Goal: Complete application form

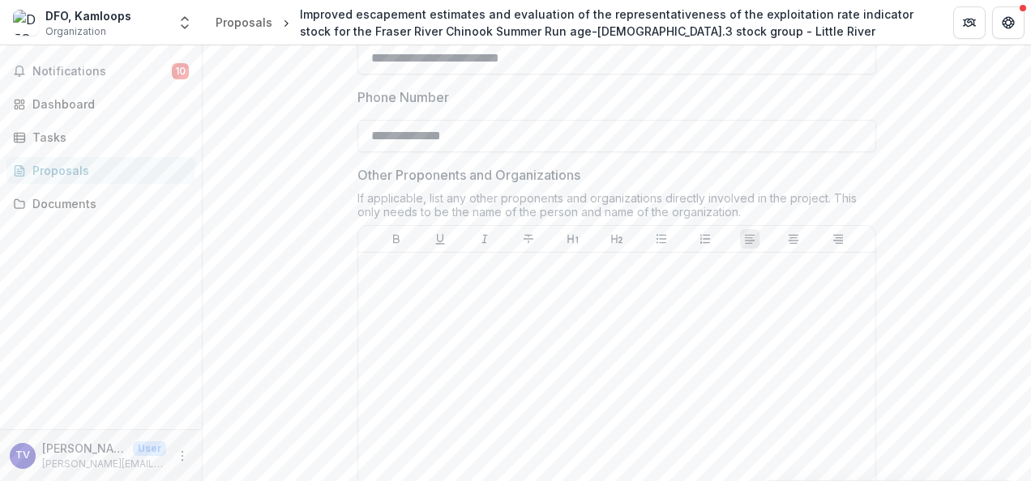
scroll to position [811, 0]
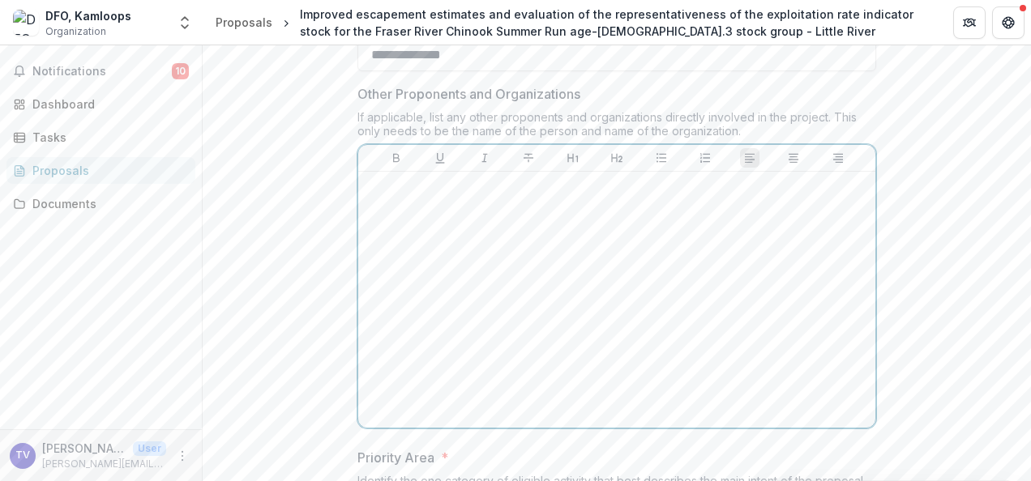
click at [387, 196] on p at bounding box center [617, 187] width 504 height 18
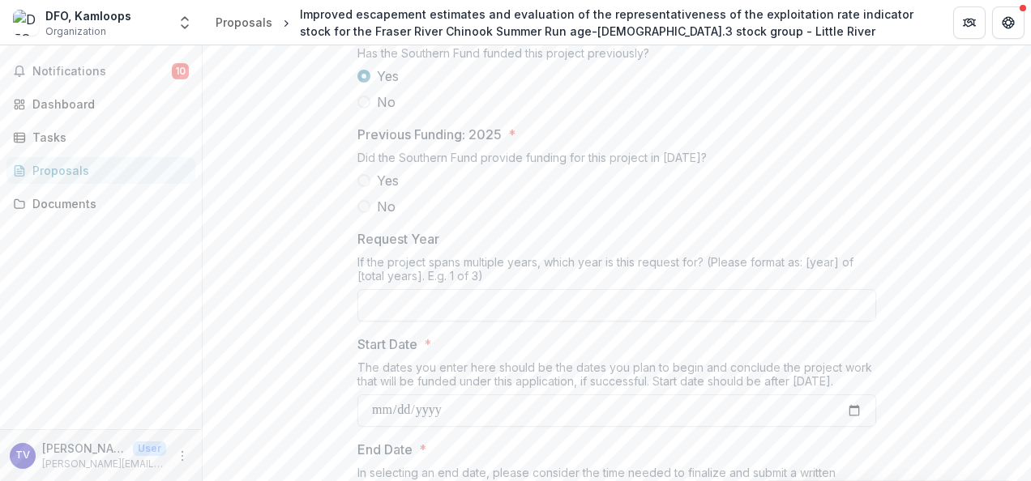
scroll to position [1783, 0]
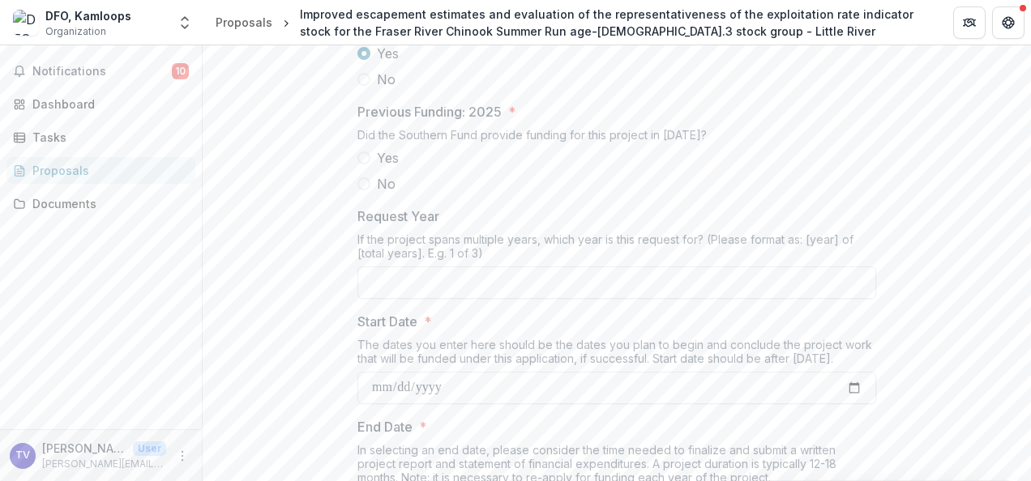
click at [363, 165] on span at bounding box center [363, 158] width 13 height 13
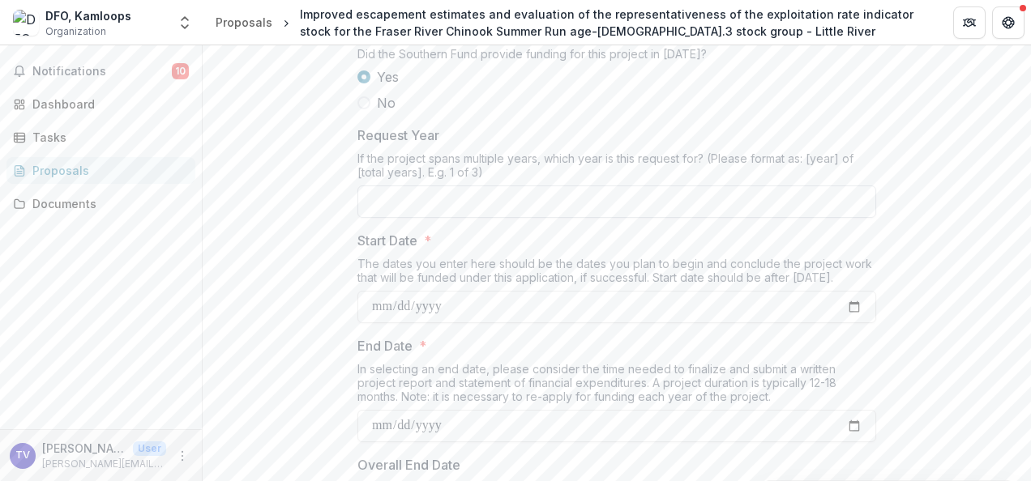
click at [673, 218] on input "Request Year" at bounding box center [616, 202] width 519 height 32
type input "**********"
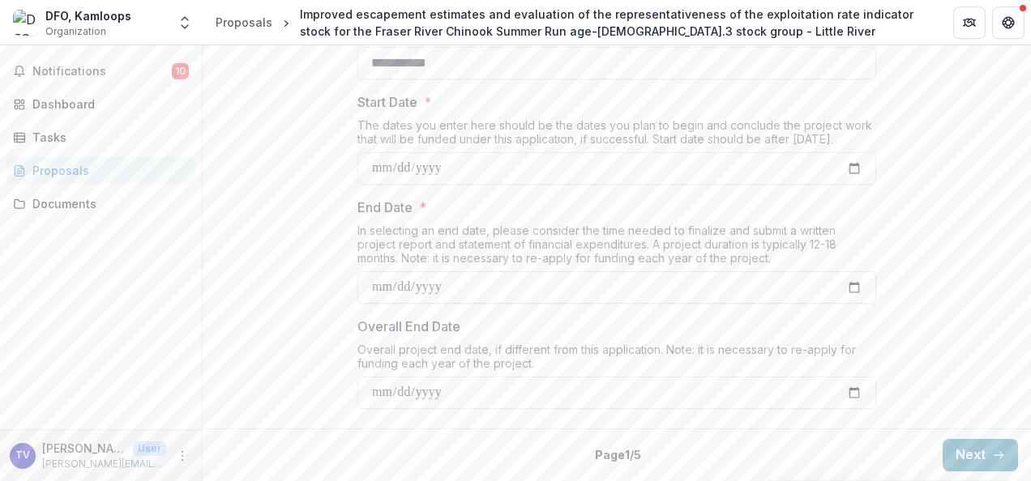
scroll to position [2120, 0]
drag, startPoint x: 472, startPoint y: 391, endPoint x: 345, endPoint y: 388, distance: 126.5
type input "**********"
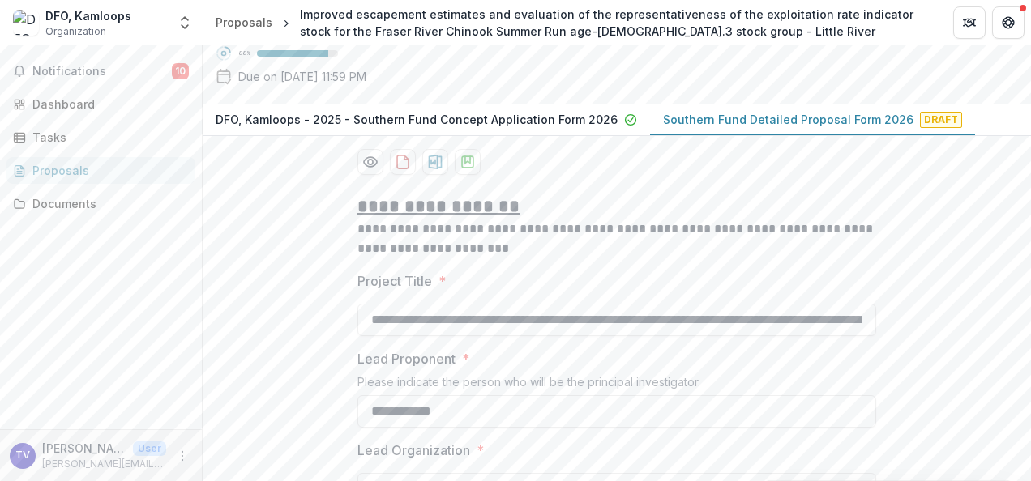
scroll to position [243, 0]
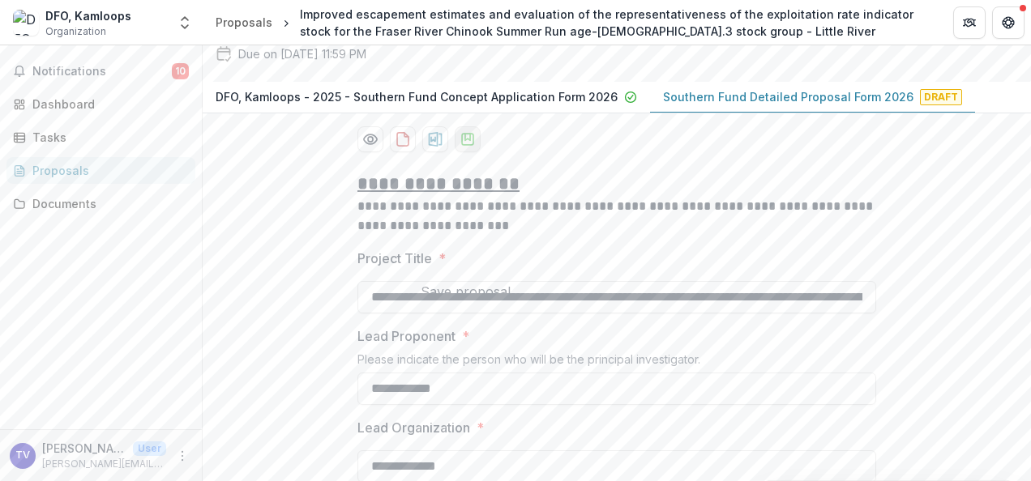
click at [469, 148] on icon "download-proposal" at bounding box center [468, 139] width 16 height 16
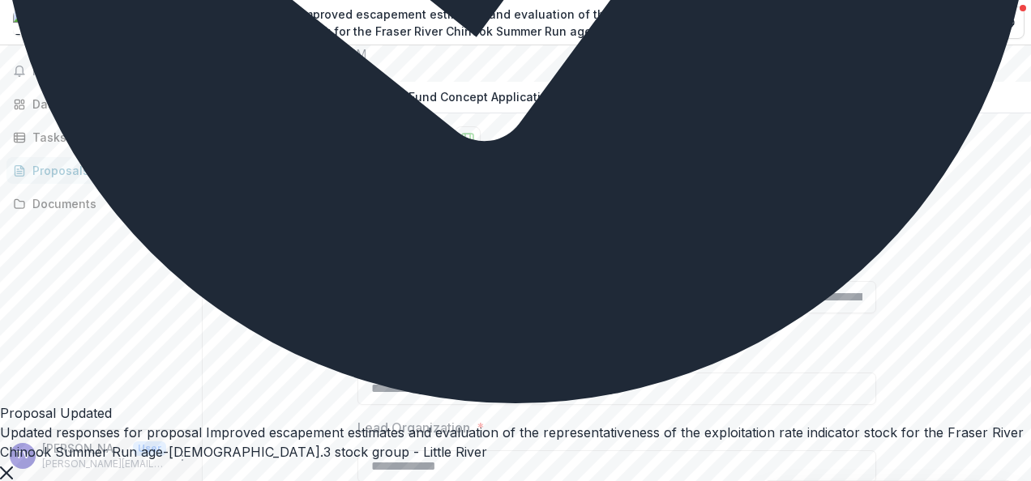
click at [13, 467] on icon "Close" at bounding box center [6, 473] width 13 height 13
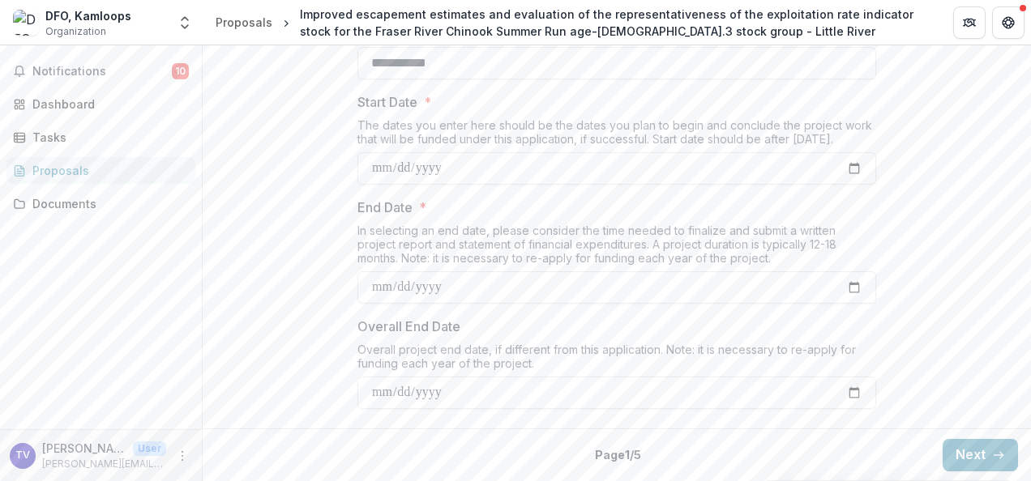
scroll to position [2120, 0]
click at [969, 458] on button "Next" at bounding box center [980, 455] width 75 height 32
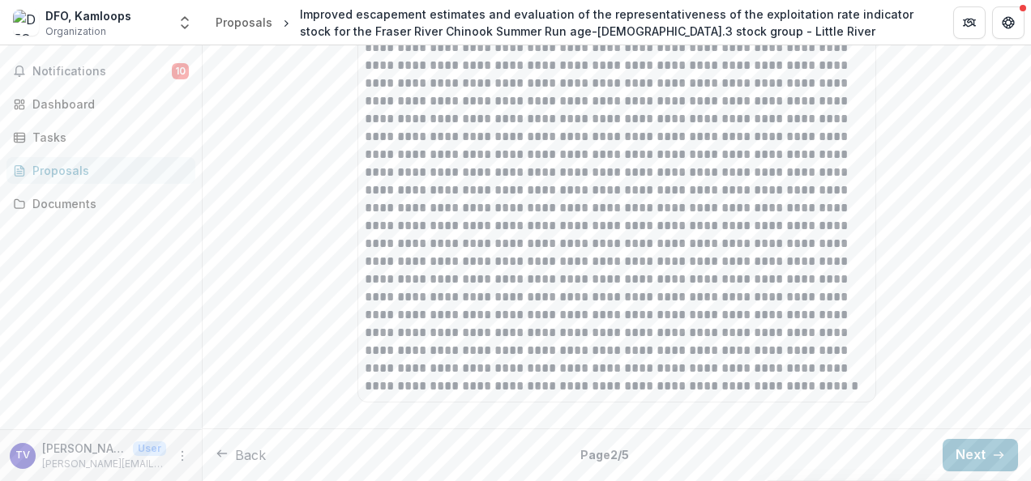
scroll to position [3241, 0]
click at [965, 459] on button "Next" at bounding box center [980, 455] width 75 height 32
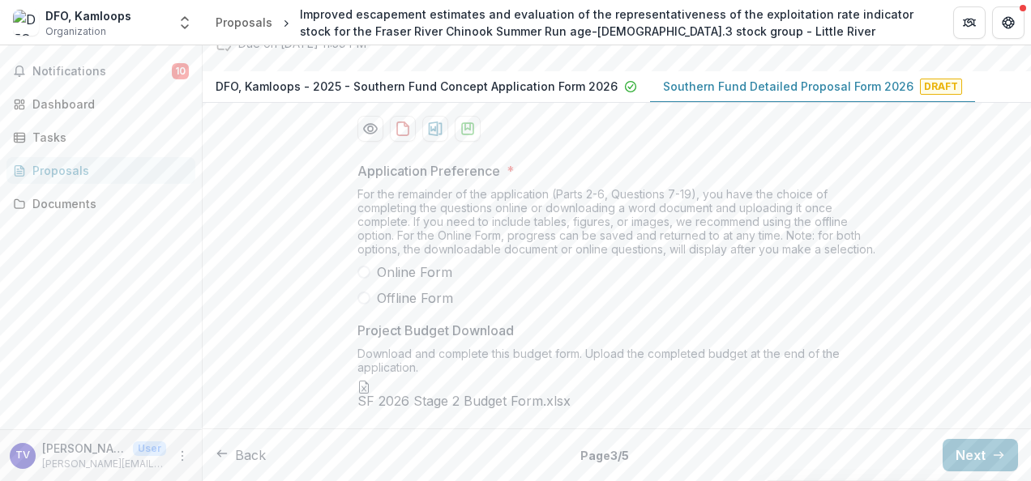
scroll to position [494, 0]
click at [960, 449] on button "Next" at bounding box center [980, 455] width 75 height 32
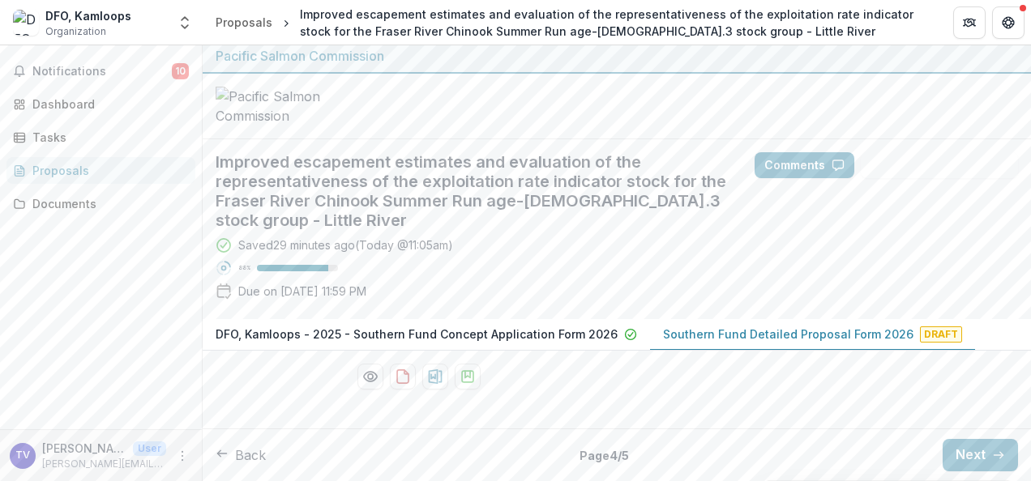
scroll to position [128, 0]
click at [956, 458] on button "Next" at bounding box center [980, 455] width 75 height 32
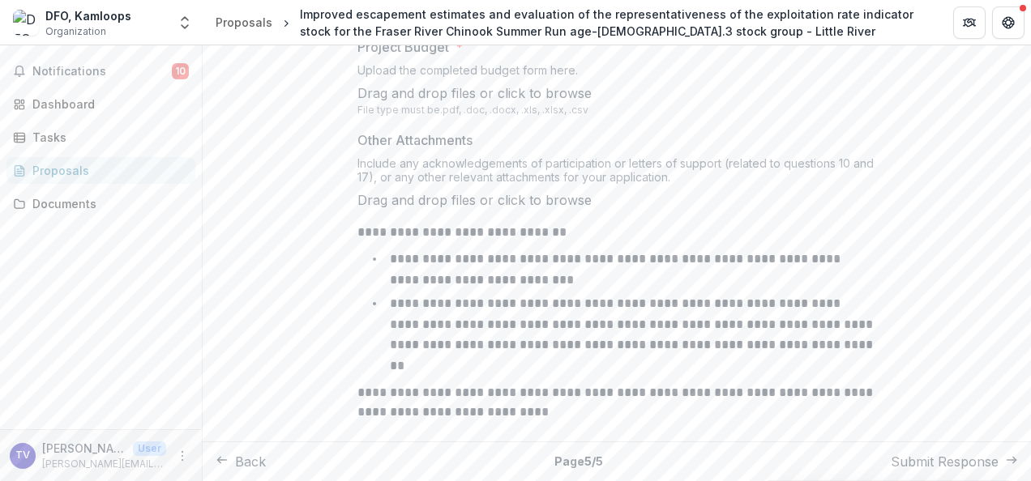
scroll to position [610, 0]
click at [253, 454] on button "Back" at bounding box center [241, 461] width 50 height 19
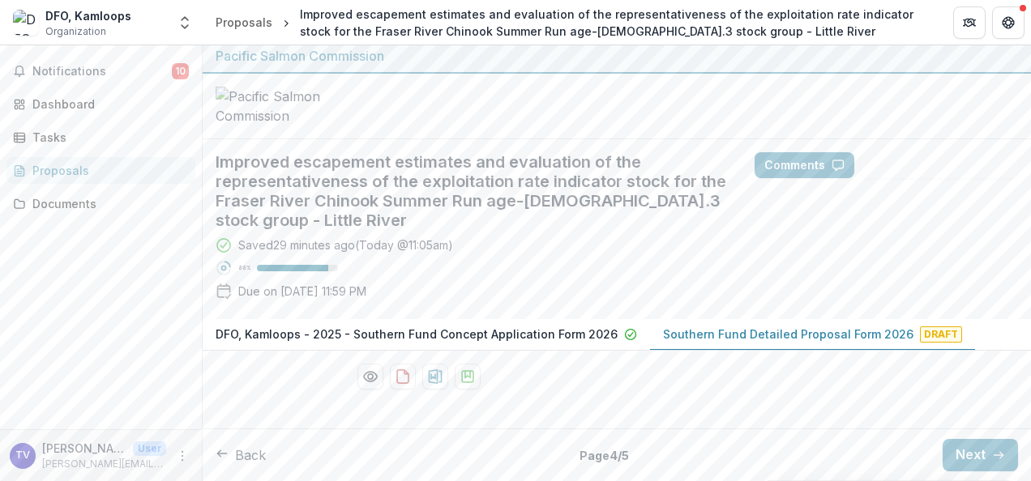
scroll to position [128, 0]
click at [258, 459] on button "Back" at bounding box center [241, 455] width 50 height 19
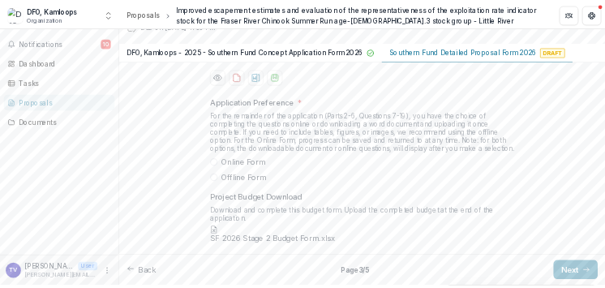
scroll to position [494, 0]
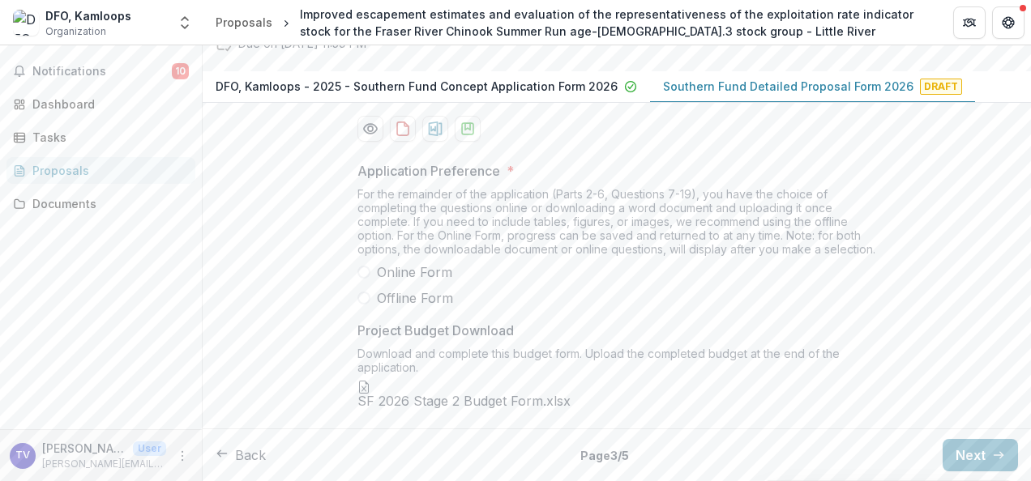
click at [266, 452] on button "Back" at bounding box center [241, 455] width 50 height 19
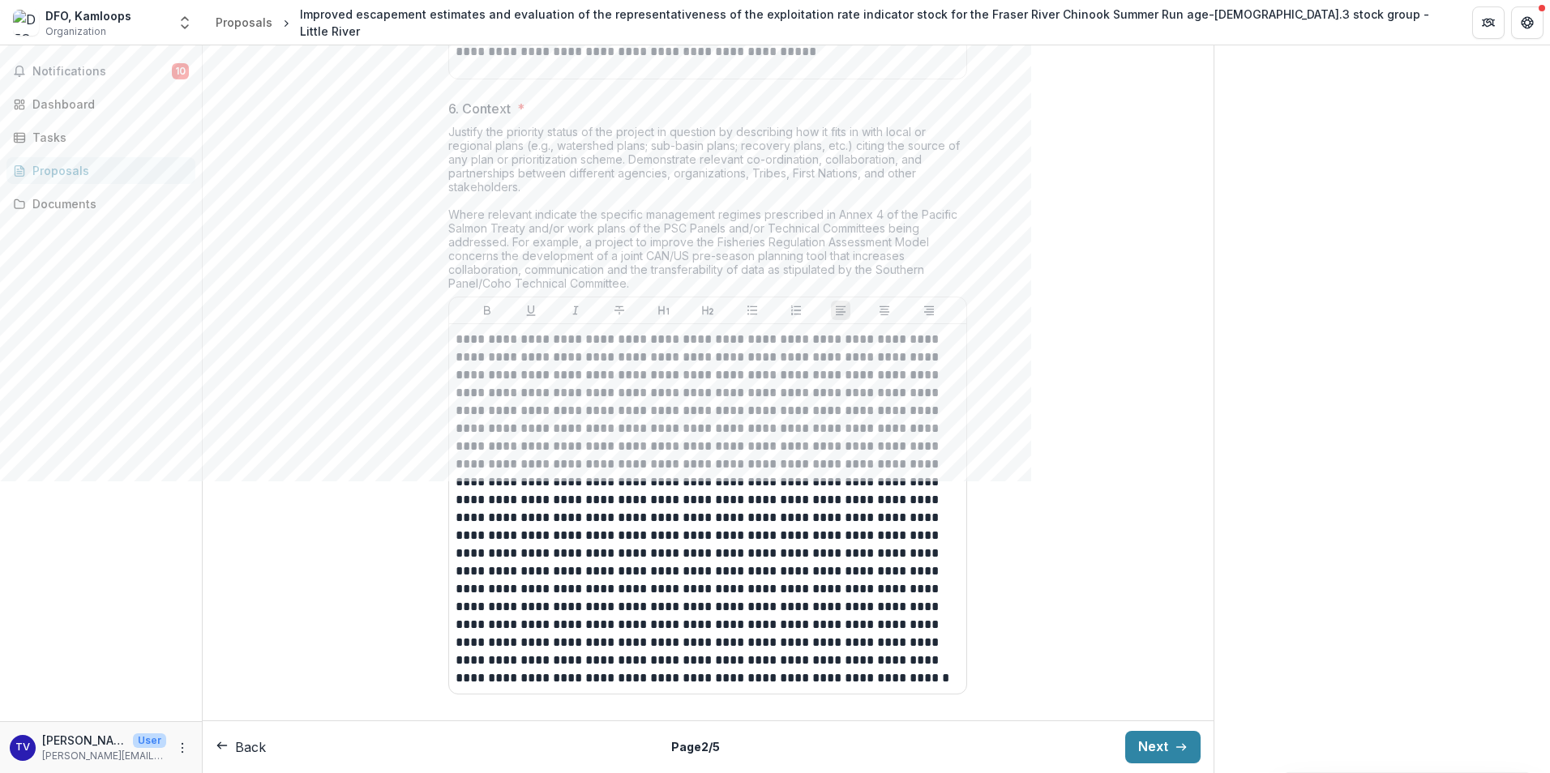
scroll to position [2924, 0]
click at [1030, 481] on button "Next" at bounding box center [1162, 747] width 75 height 32
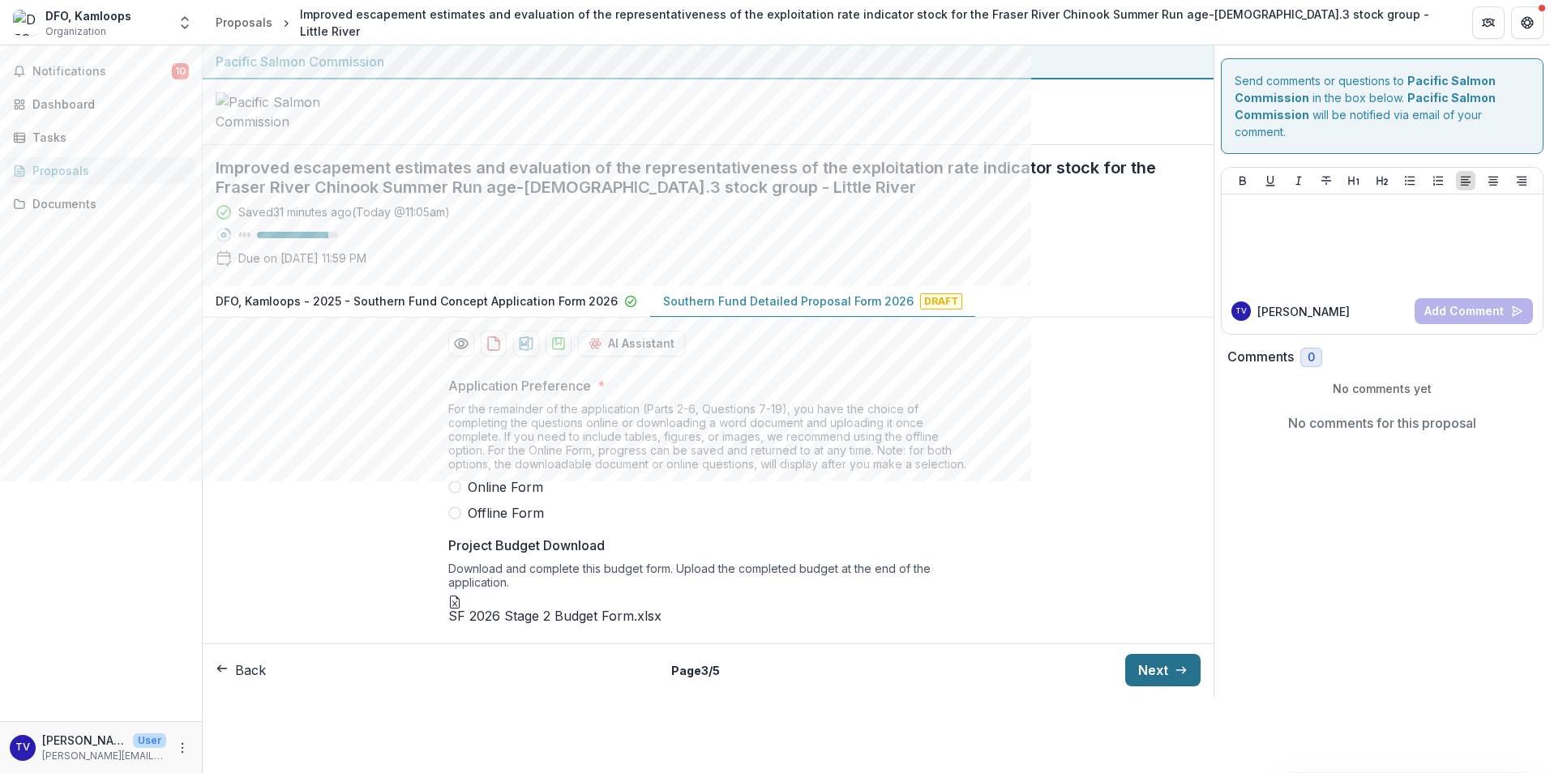
scroll to position [166, 0]
click at [455, 481] on span at bounding box center [454, 487] width 13 height 13
click at [552, 336] on icon "download-proposal" at bounding box center [558, 344] width 16 height 16
click at [1030, 481] on button "Next" at bounding box center [1162, 670] width 75 height 32
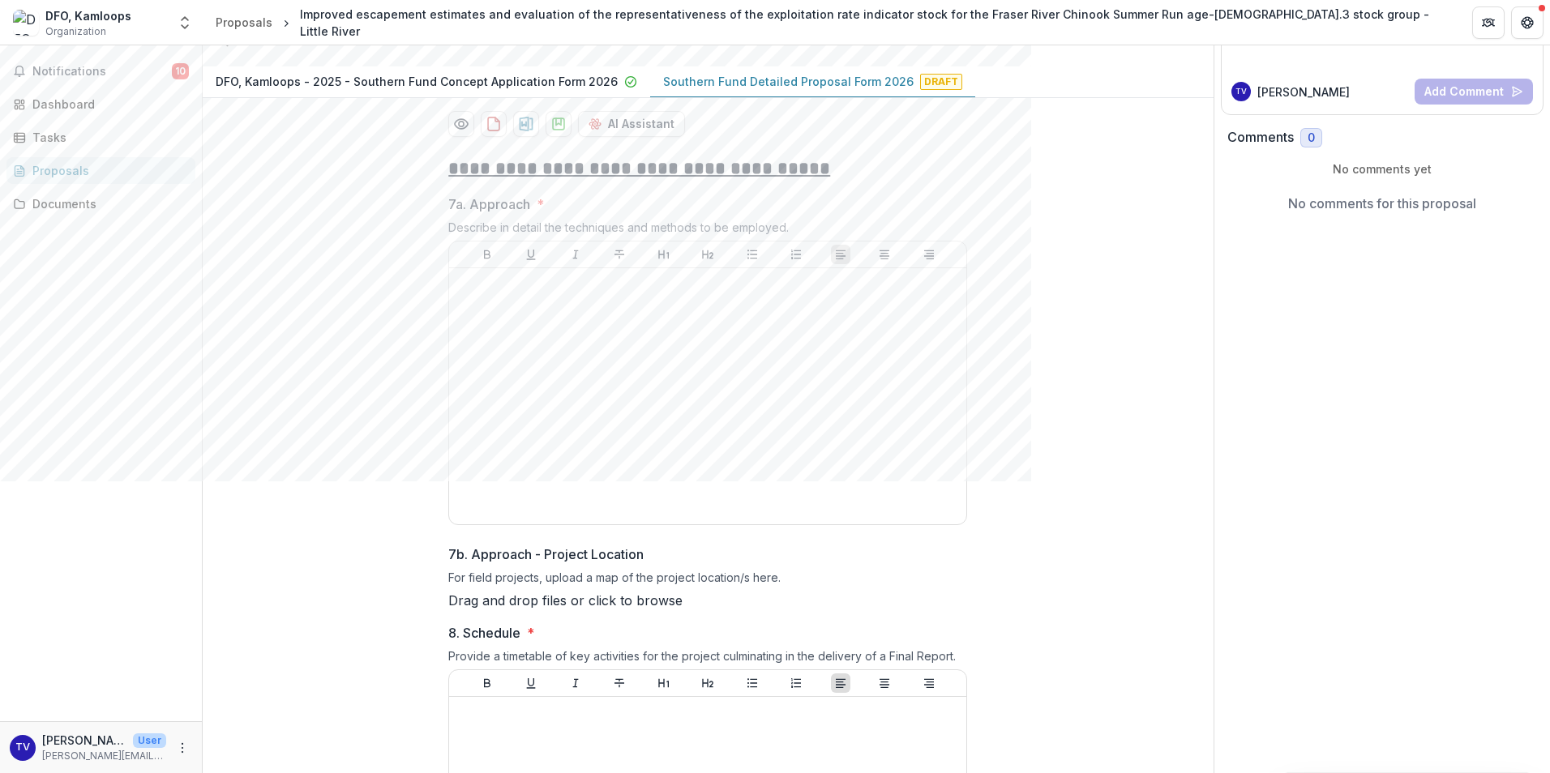
scroll to position [247, 0]
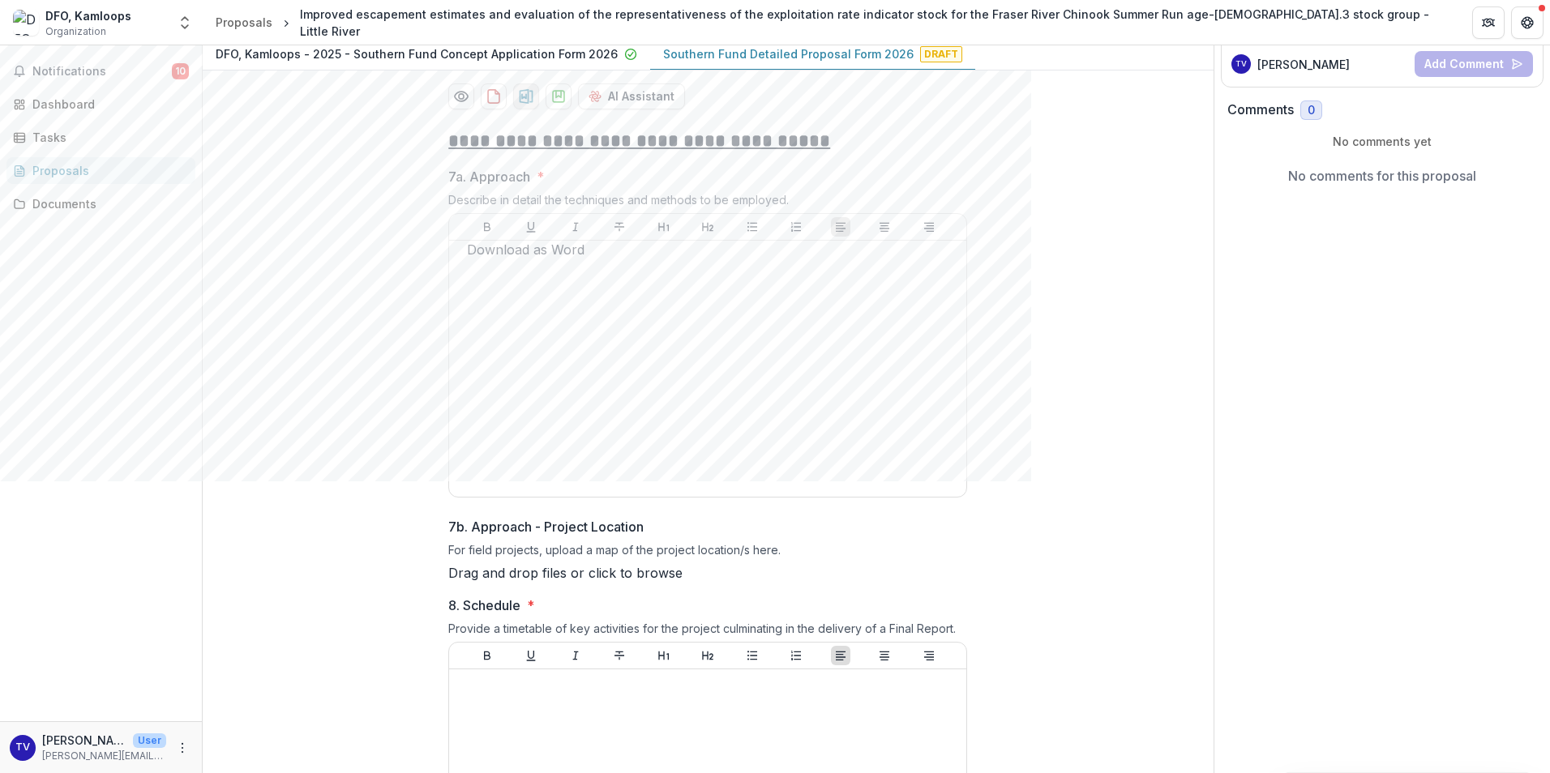
click at [525, 105] on icon "download-proposal" at bounding box center [526, 96] width 16 height 16
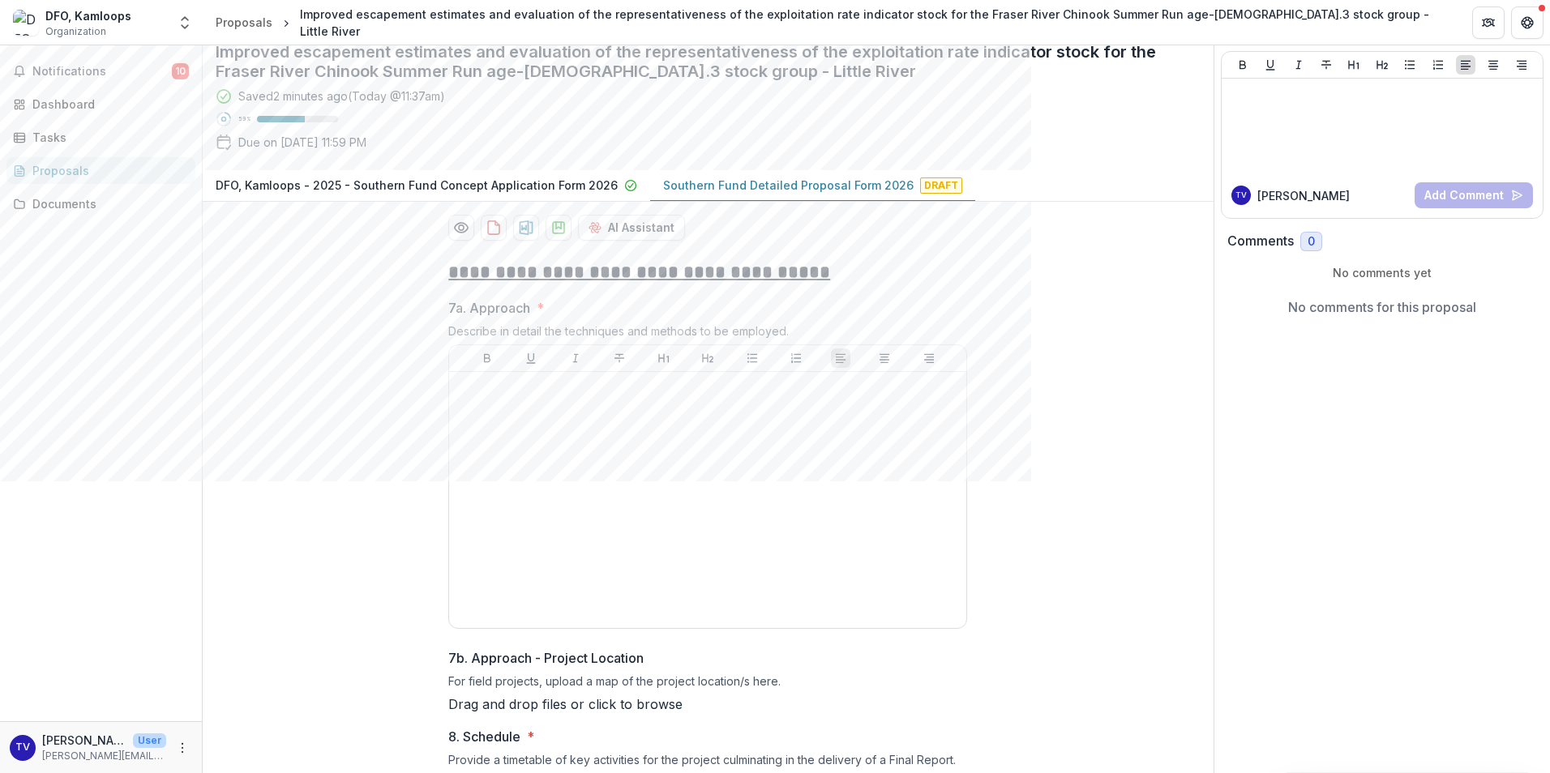
scroll to position [85, 0]
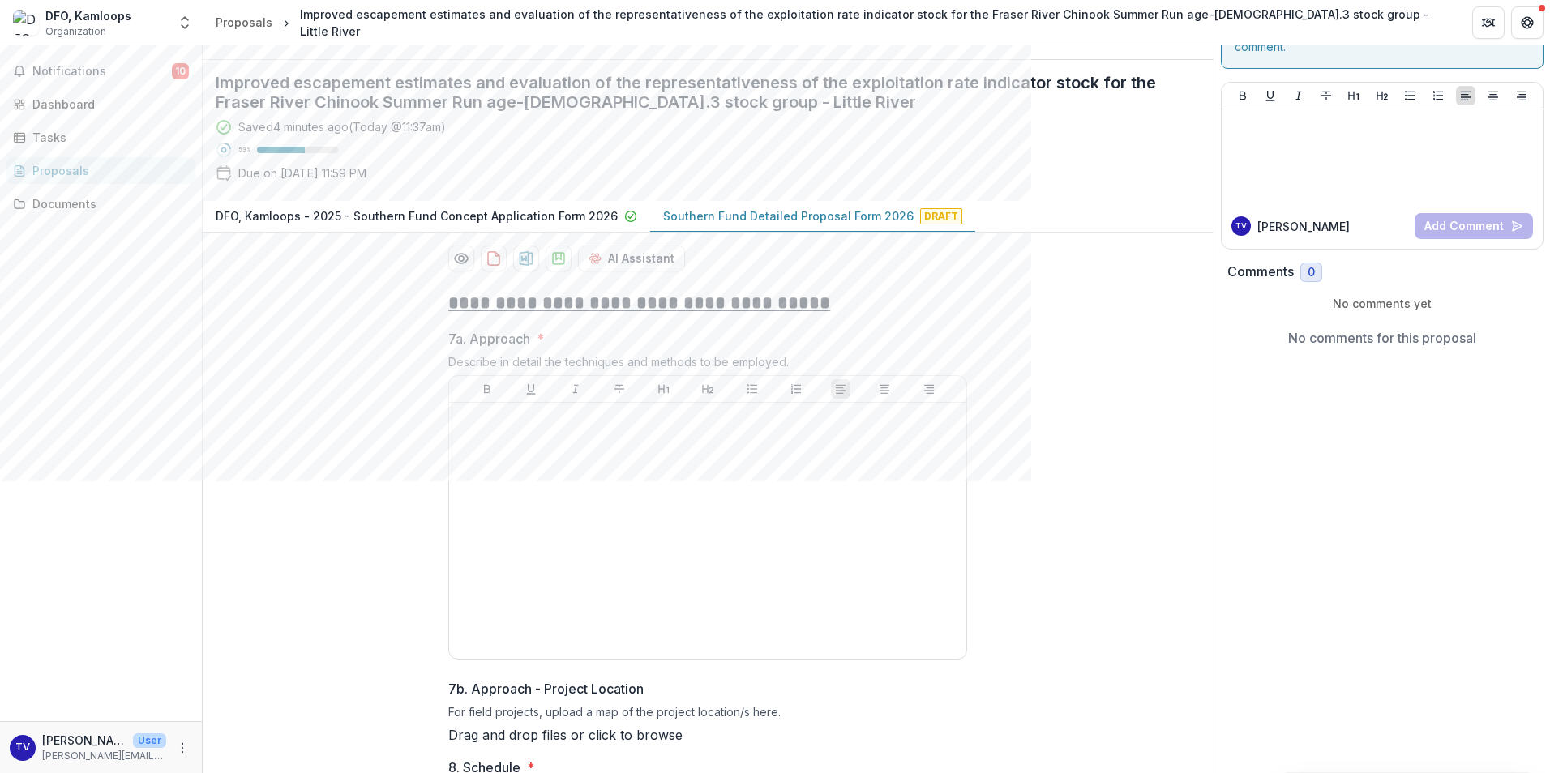
drag, startPoint x: 936, startPoint y: 128, endPoint x: 872, endPoint y: 280, distance: 164.5
click at [936, 60] on div at bounding box center [708, 27] width 1011 height 66
